Goal: Transaction & Acquisition: Purchase product/service

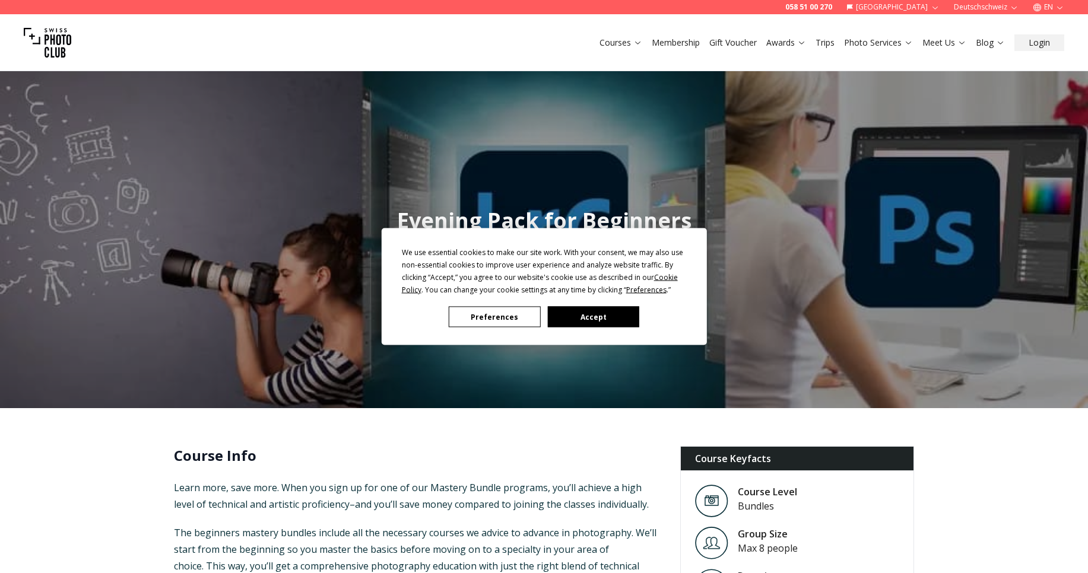
click at [581, 319] on button "Accept" at bounding box center [592, 317] width 91 height 21
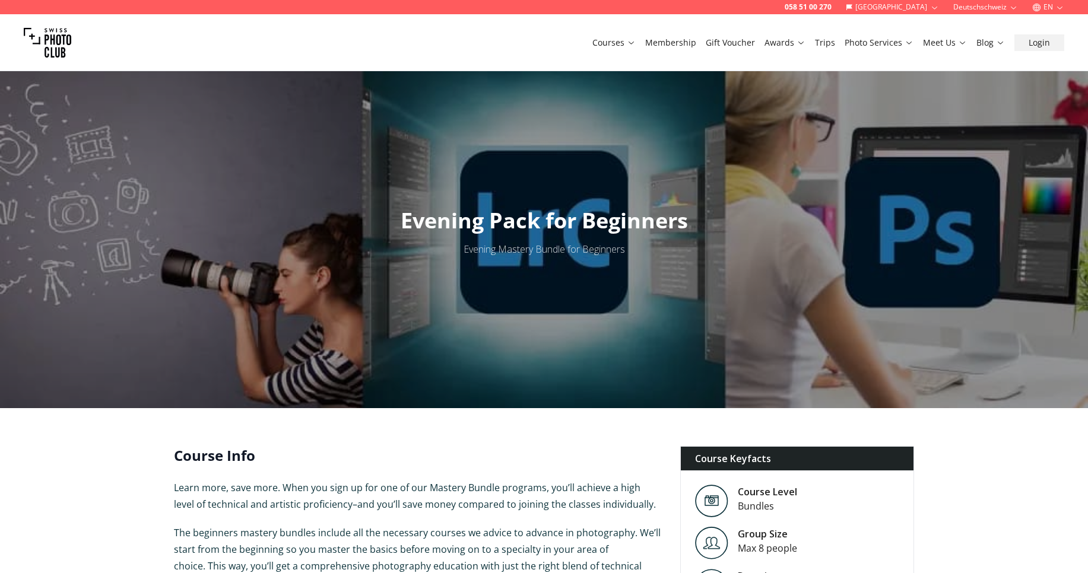
click at [399, 512] on p "Learn more, save more. When you sign up for one of our Mastery Bundle programs,…" at bounding box center [417, 496] width 487 height 33
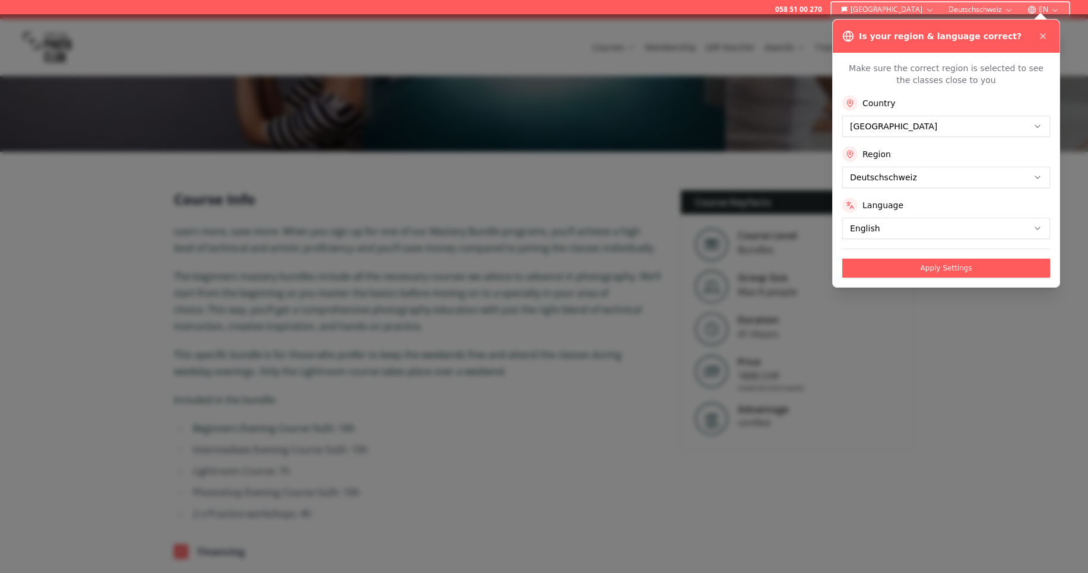
scroll to position [261, 0]
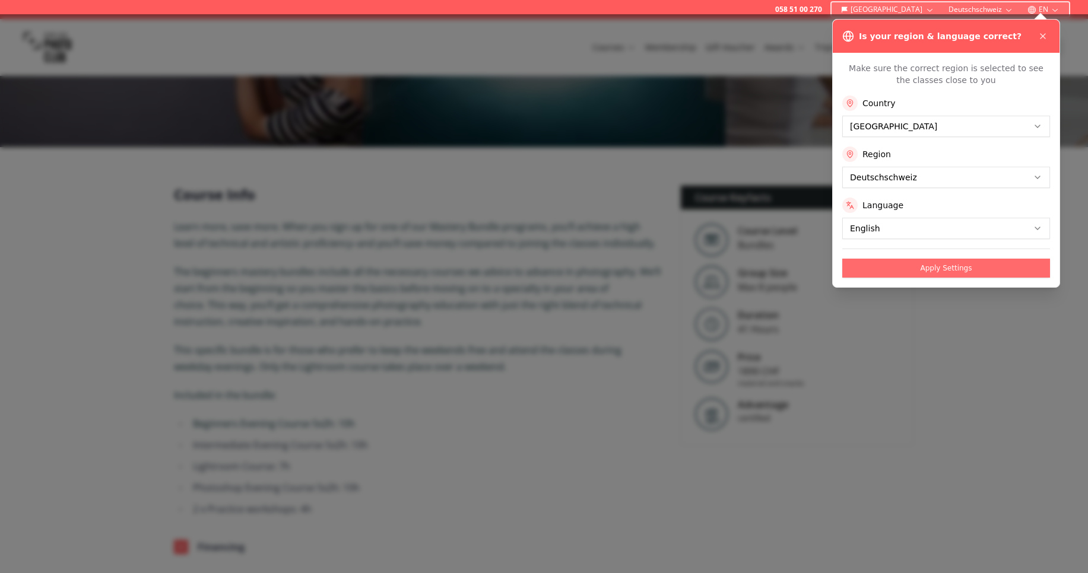
click at [942, 271] on button "Apply Settings" at bounding box center [946, 268] width 208 height 19
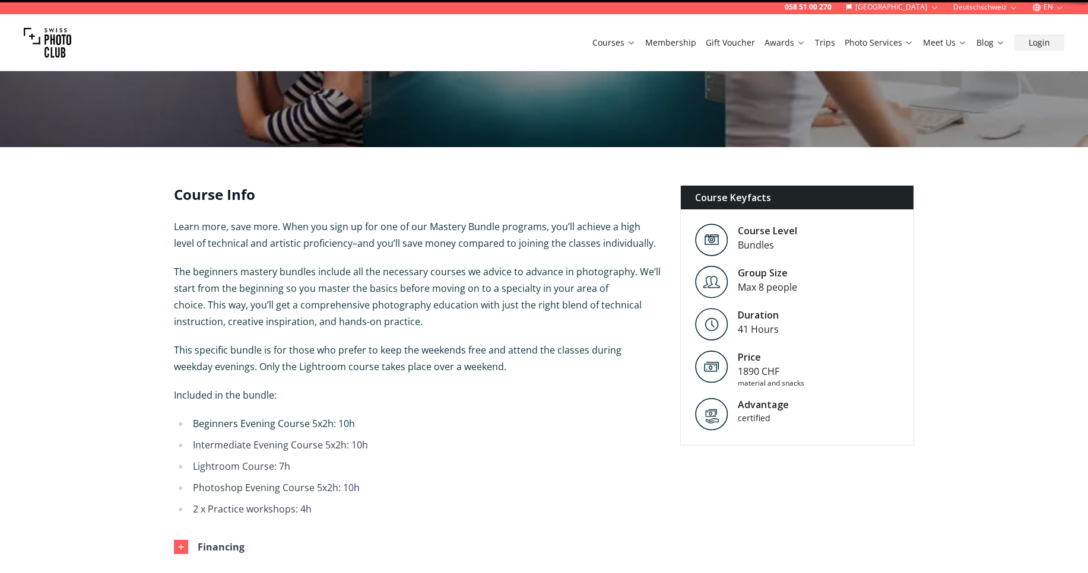
scroll to position [0, 0]
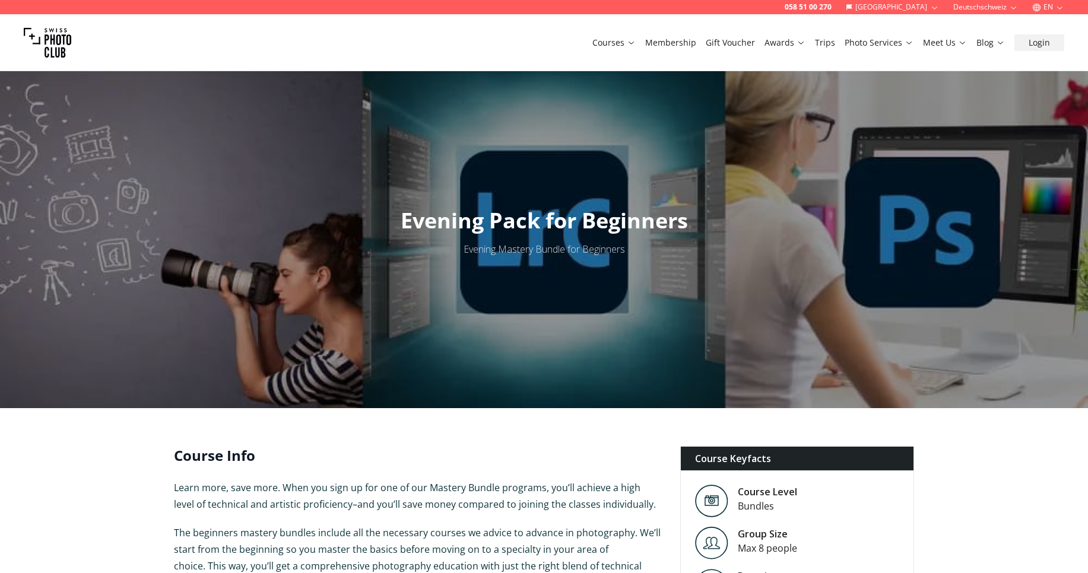
click at [284, 509] on span "Learn more, save more. When you sign up for one of our Mastery Bundle programs,…" at bounding box center [415, 496] width 482 height 30
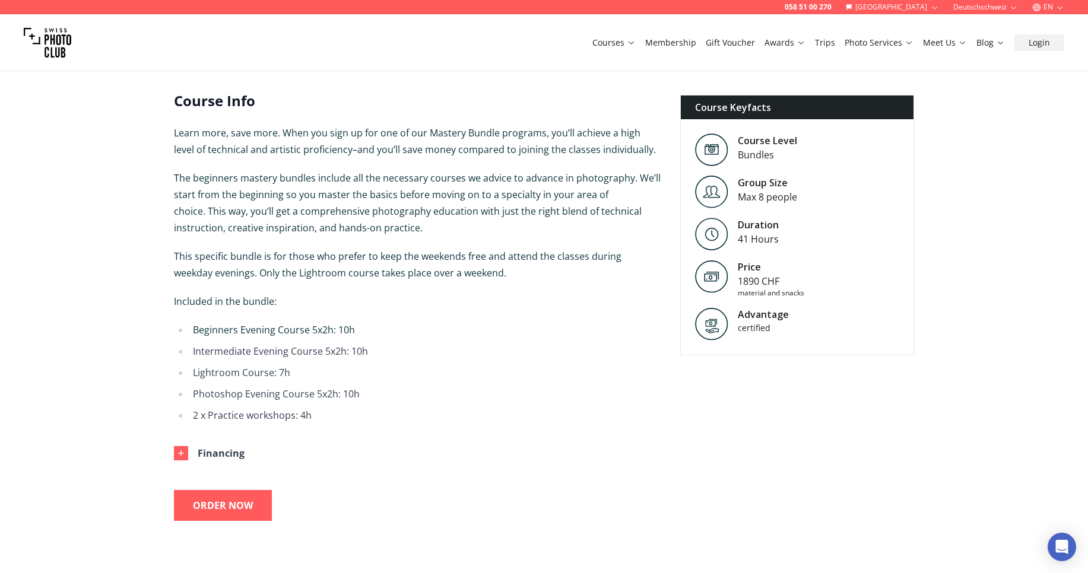
scroll to position [356, 0]
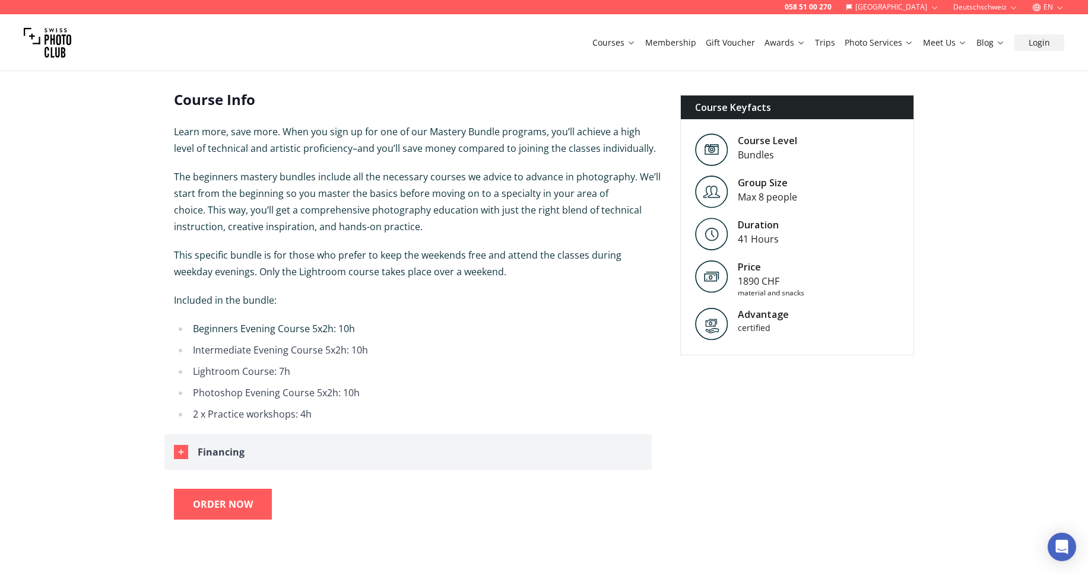
click at [183, 454] on icon "button" at bounding box center [180, 452] width 9 height 9
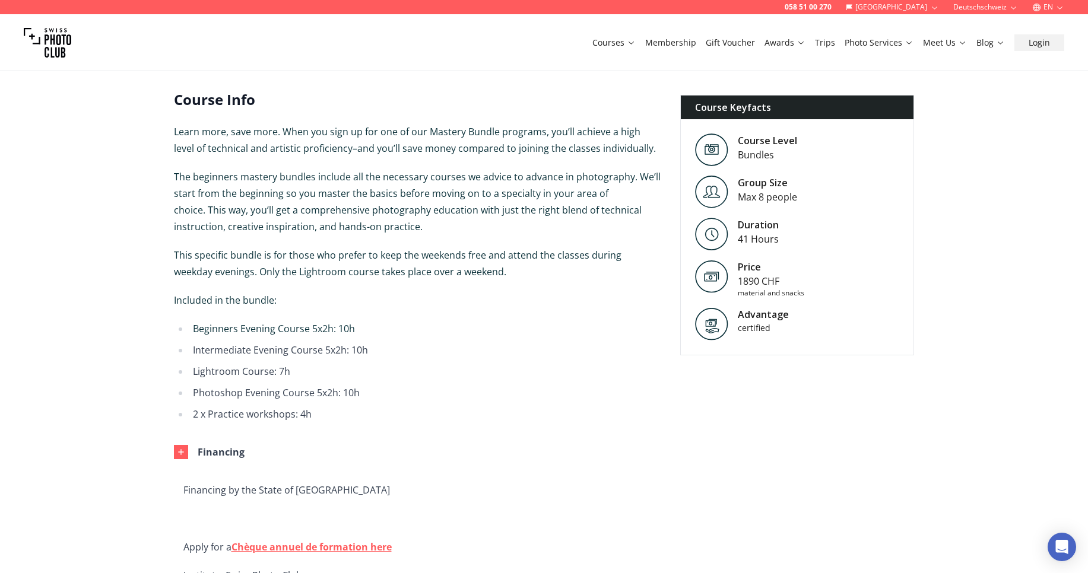
click at [250, 416] on li "2 x Practice workshops: 4h" at bounding box center [425, 414] width 472 height 17
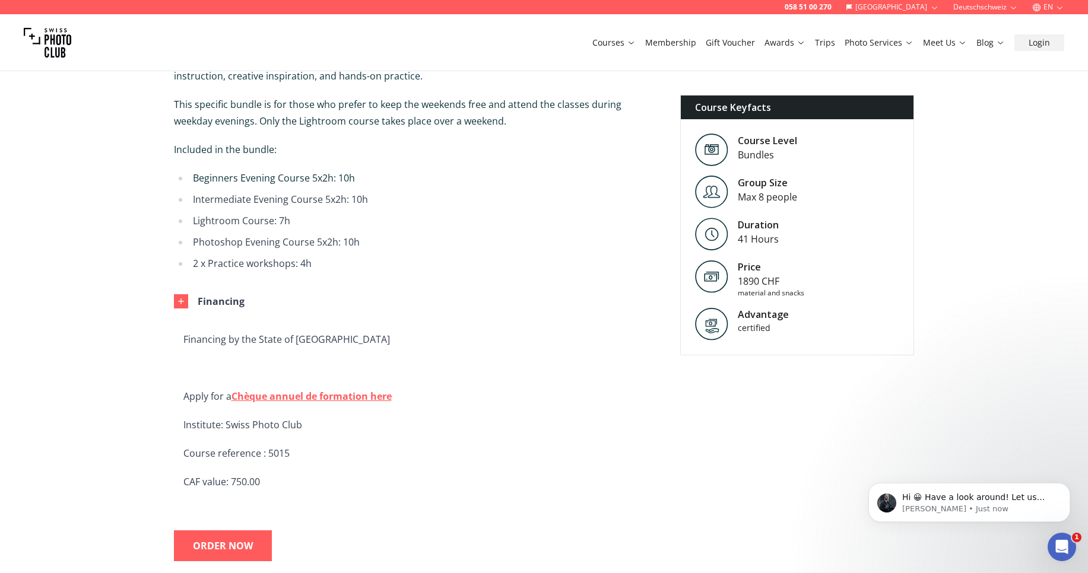
scroll to position [0, 0]
drag, startPoint x: 185, startPoint y: 339, endPoint x: 341, endPoint y: 342, distance: 156.1
click at [341, 342] on p "Financing by the State of [GEOGRAPHIC_DATA]" at bounding box center [417, 339] width 468 height 17
click at [231, 454] on p "Course reference : 5015" at bounding box center [417, 453] width 468 height 17
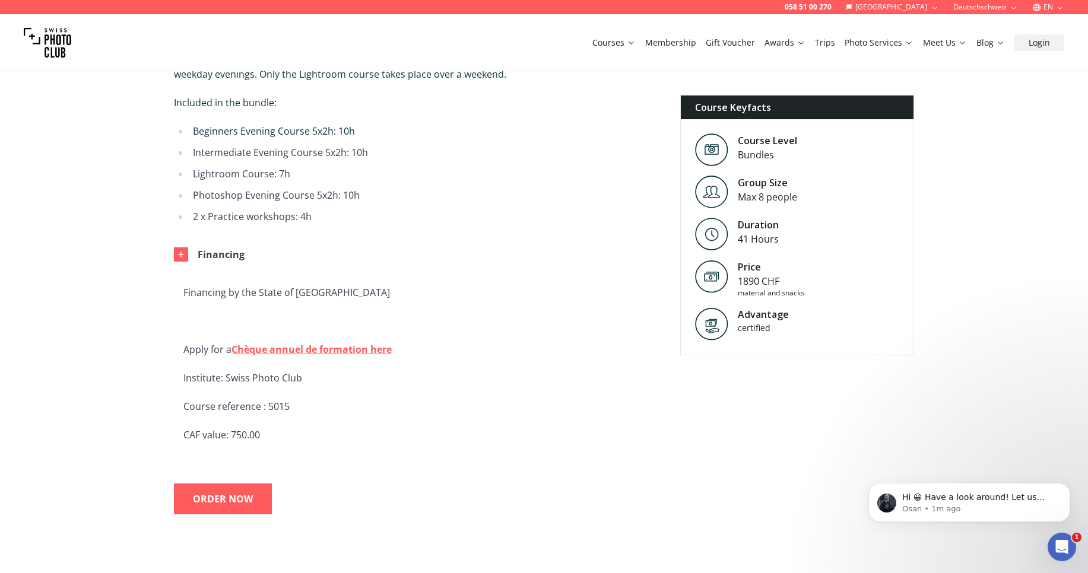
scroll to position [554, 0]
click at [265, 438] on p "CAF value: 750.00" at bounding box center [417, 434] width 468 height 17
click at [223, 495] on div "ORDER NOW" at bounding box center [223, 498] width 60 height 17
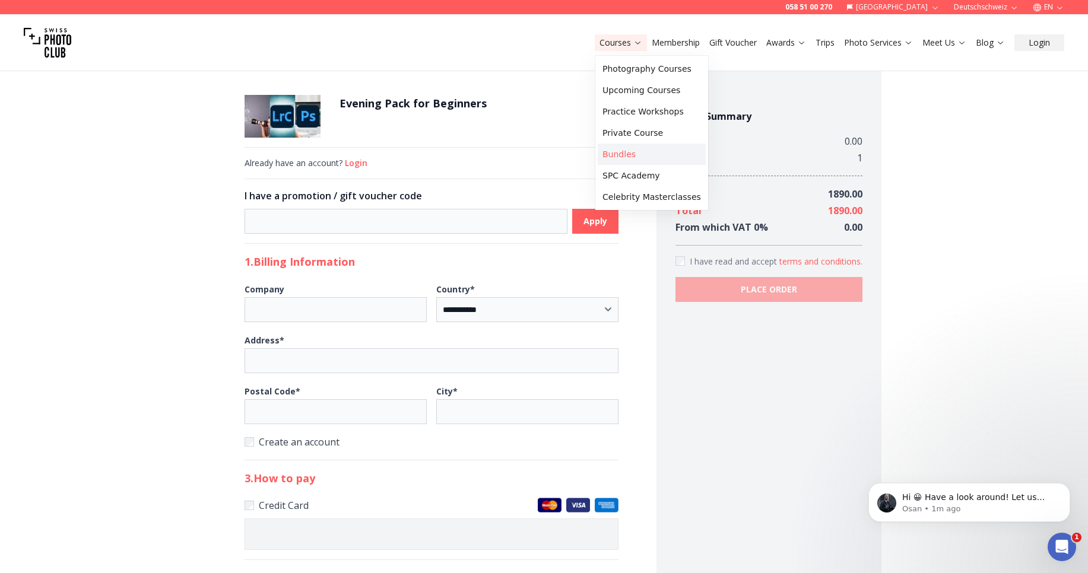
click at [627, 153] on link "Bundles" at bounding box center [652, 154] width 108 height 21
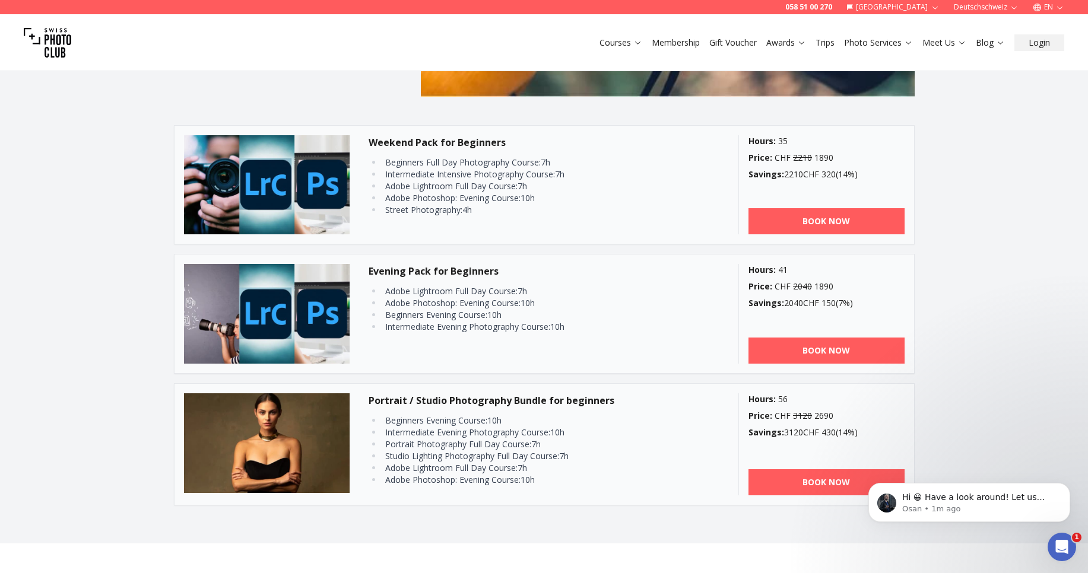
scroll to position [1008, 0]
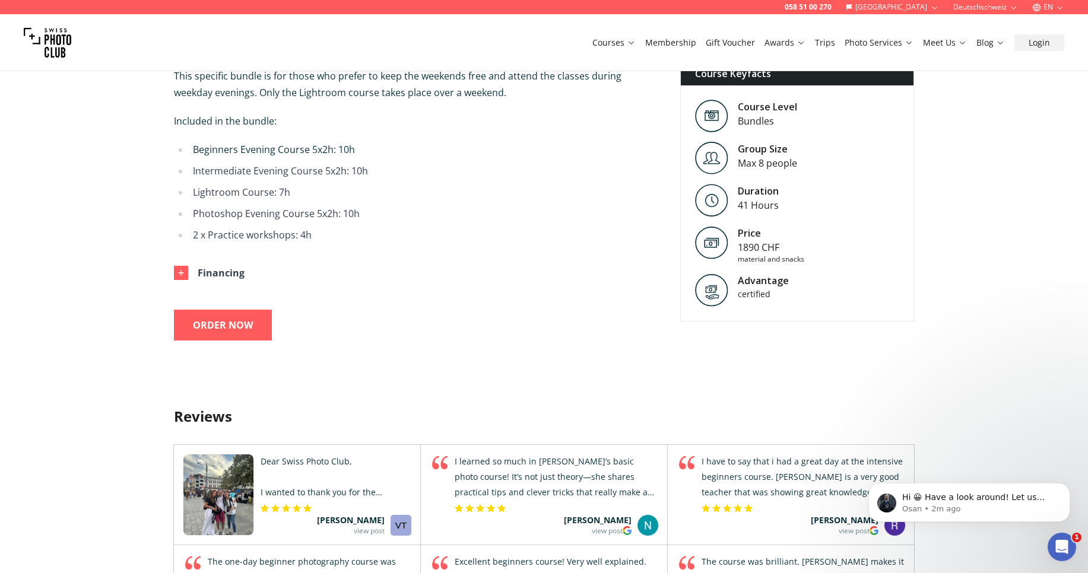
scroll to position [502, 0]
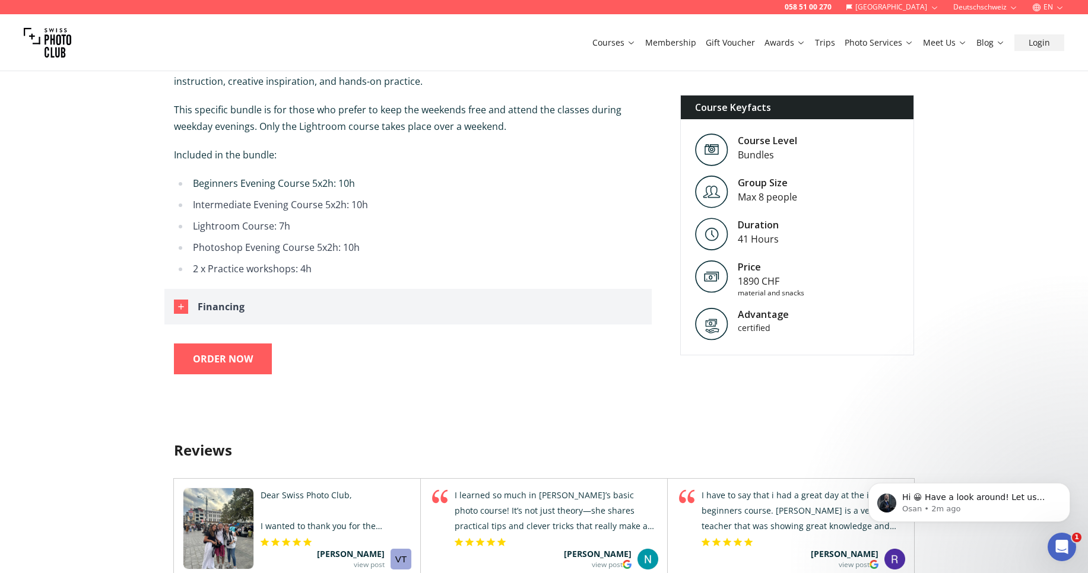
click at [220, 311] on div "Financing" at bounding box center [221, 307] width 47 height 17
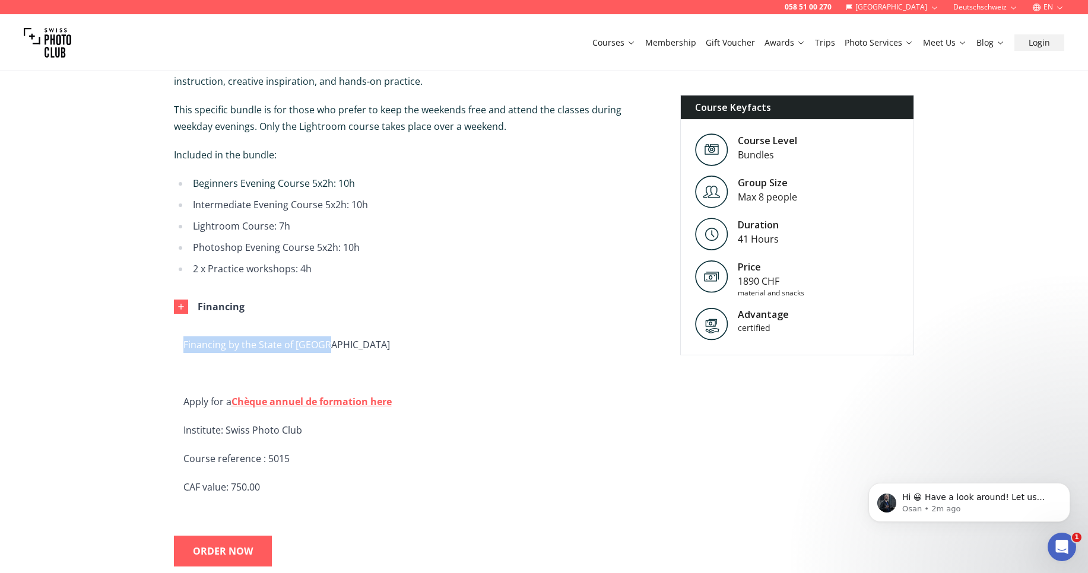
drag, startPoint x: 185, startPoint y: 347, endPoint x: 344, endPoint y: 348, distance: 159.1
click at [344, 348] on p "Financing by the State of [GEOGRAPHIC_DATA]" at bounding box center [417, 345] width 468 height 17
copy p "Financing by the State of [GEOGRAPHIC_DATA]"
click at [278, 249] on li "Photoshop Evening Course 5x2h: 10h" at bounding box center [425, 247] width 472 height 17
